Goal: Task Accomplishment & Management: Manage account settings

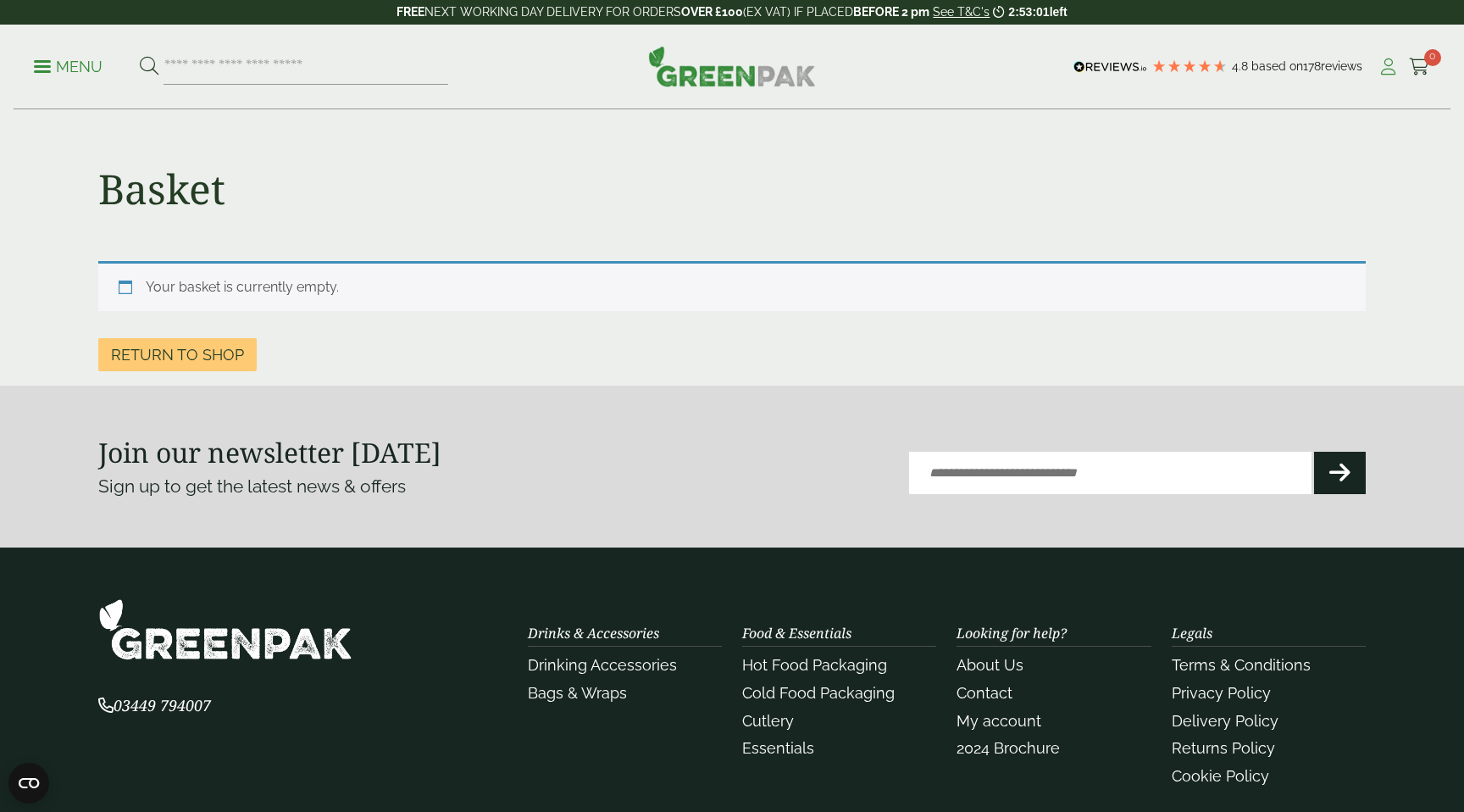
click at [1385, 69] on icon at bounding box center [1388, 66] width 21 height 17
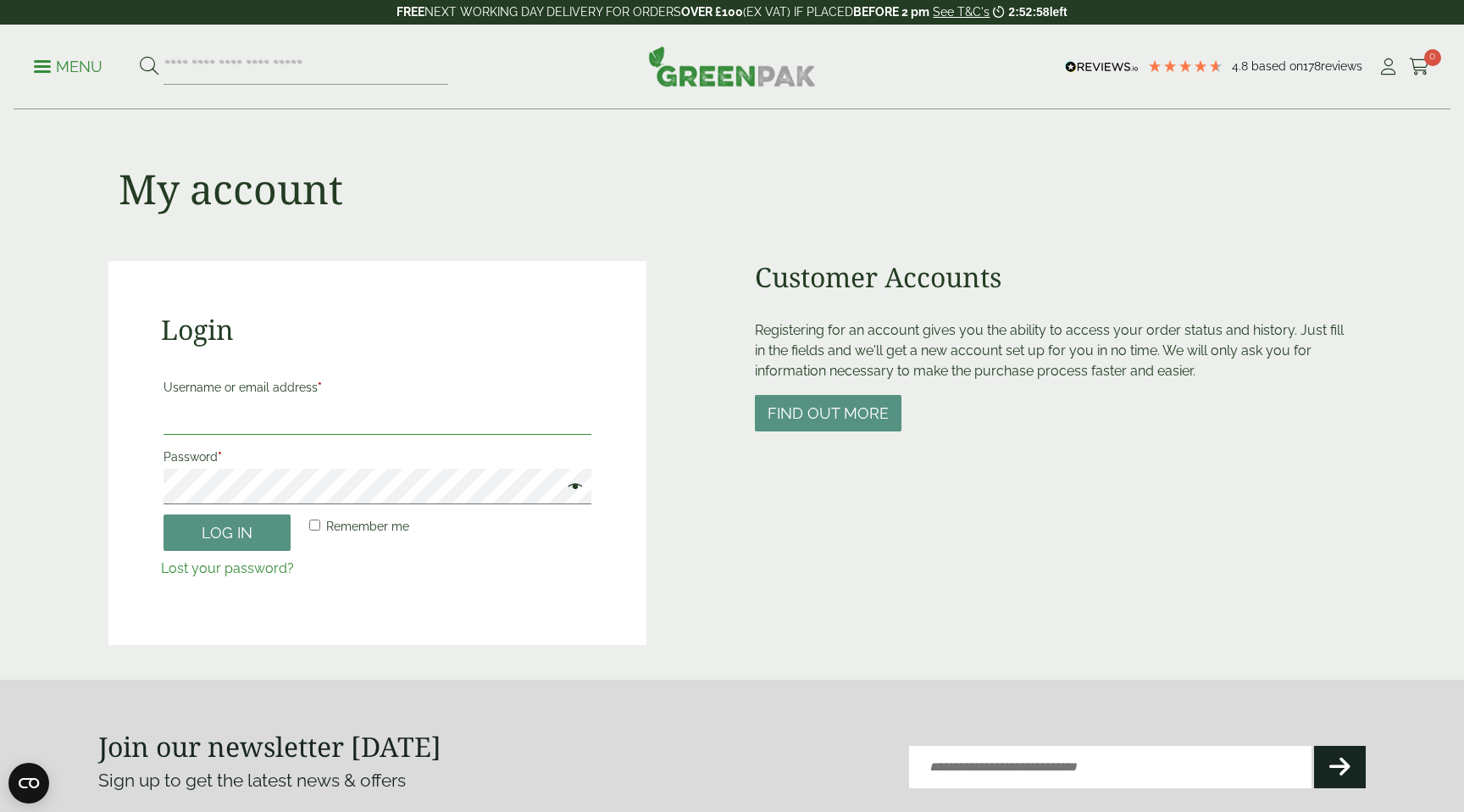
click at [280, 414] on input "Username or email address *" at bounding box center [378, 416] width 428 height 36
type input "**********"
click at [350, 533] on label "Remember me" at bounding box center [357, 527] width 103 height 24
click at [218, 539] on button "Log in" at bounding box center [227, 533] width 127 height 37
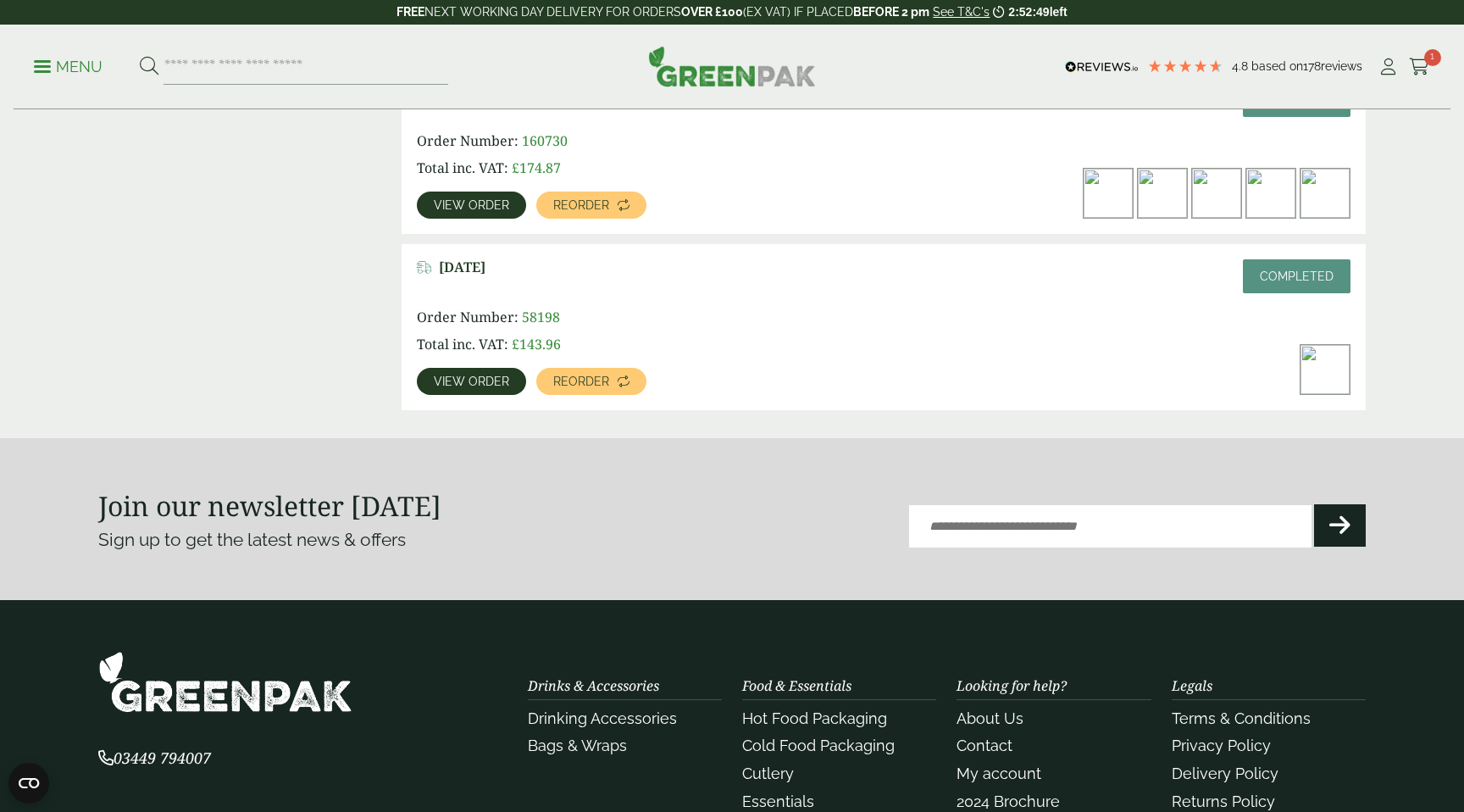
scroll to position [749, 0]
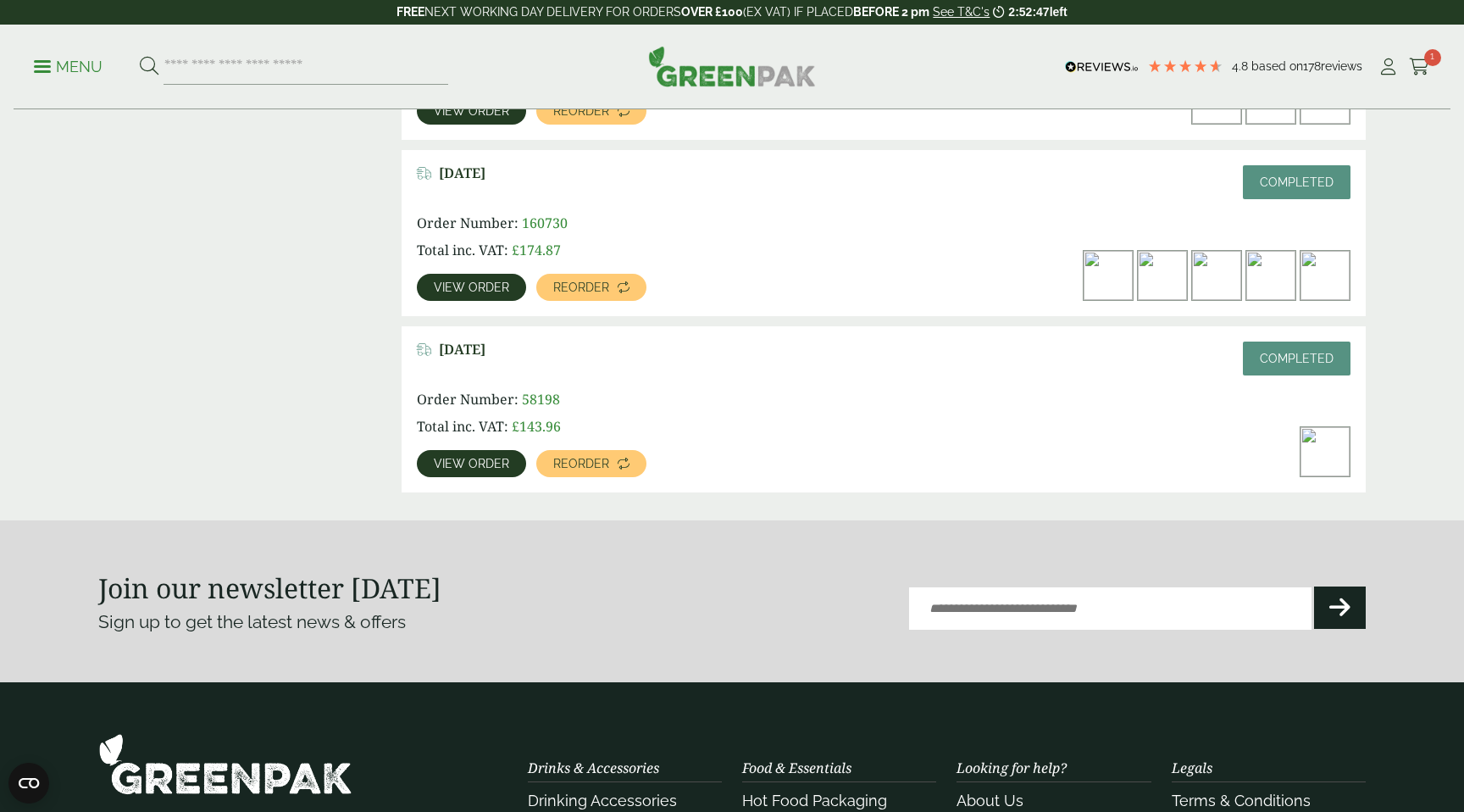
click at [491, 461] on span "View order" at bounding box center [471, 463] width 76 height 12
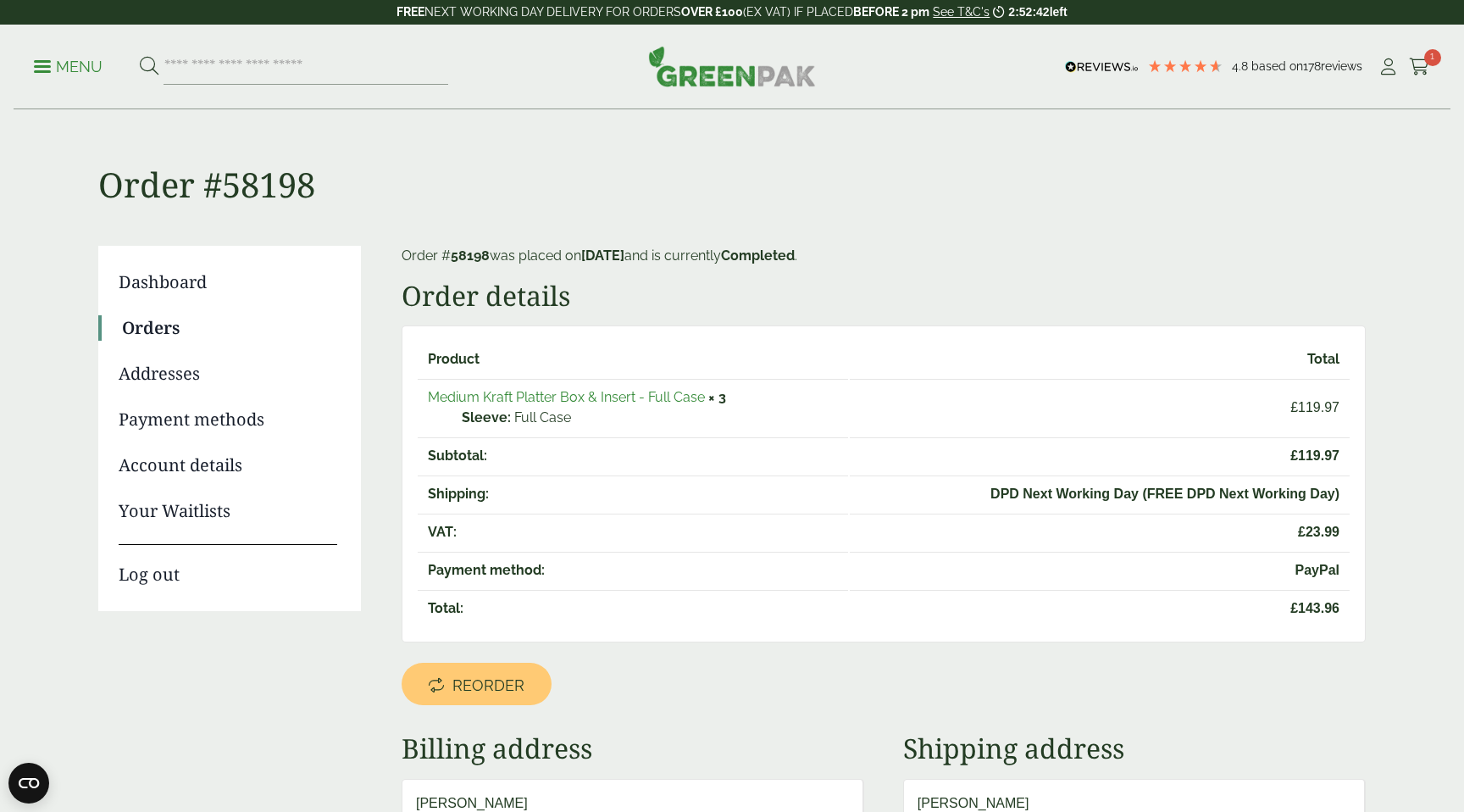
click at [581, 396] on link "Medium Kraft Platter Box & Insert - Full Case" at bounding box center [566, 396] width 277 height 16
